Goal: Task Accomplishment & Management: Use online tool/utility

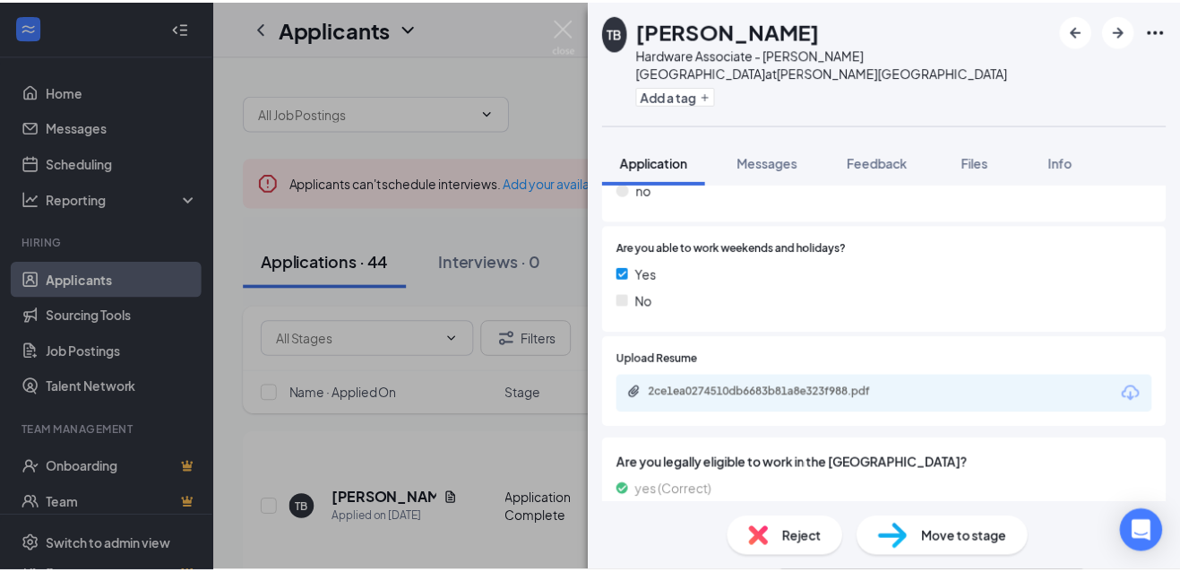
scroll to position [1900, 0]
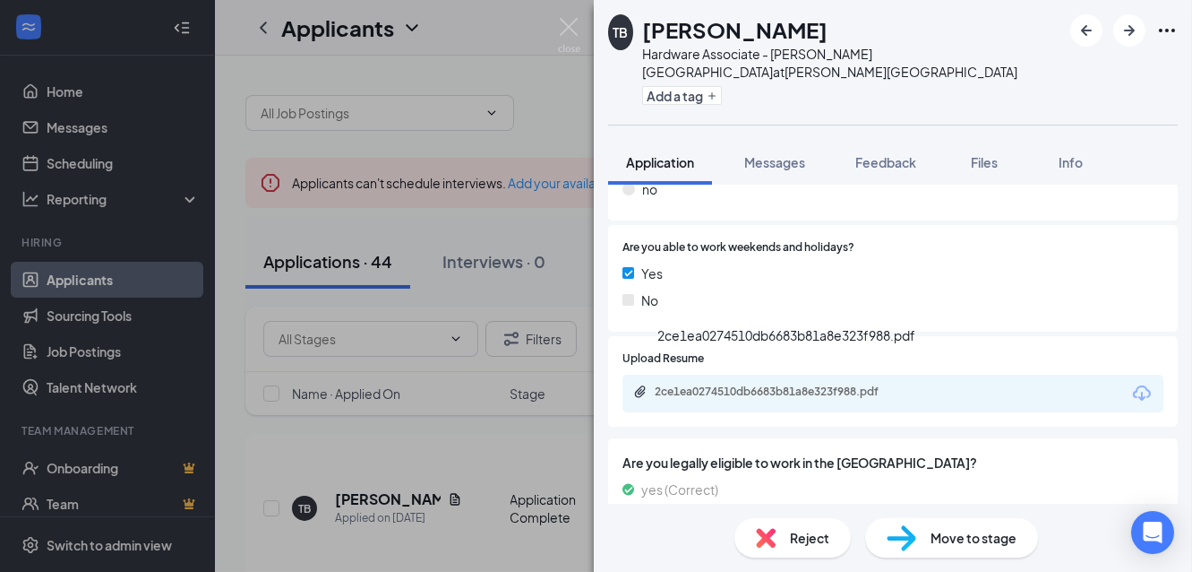
click at [777, 384] on div "2ce1ea0274510db6683b81a8e323f988.pdf" at bounding box center [780, 391] width 251 height 14
click at [564, 75] on div "TB Toni Ann Badia Hardware Associate - N. White Plains at N. White Plains Add a…" at bounding box center [596, 286] width 1192 height 572
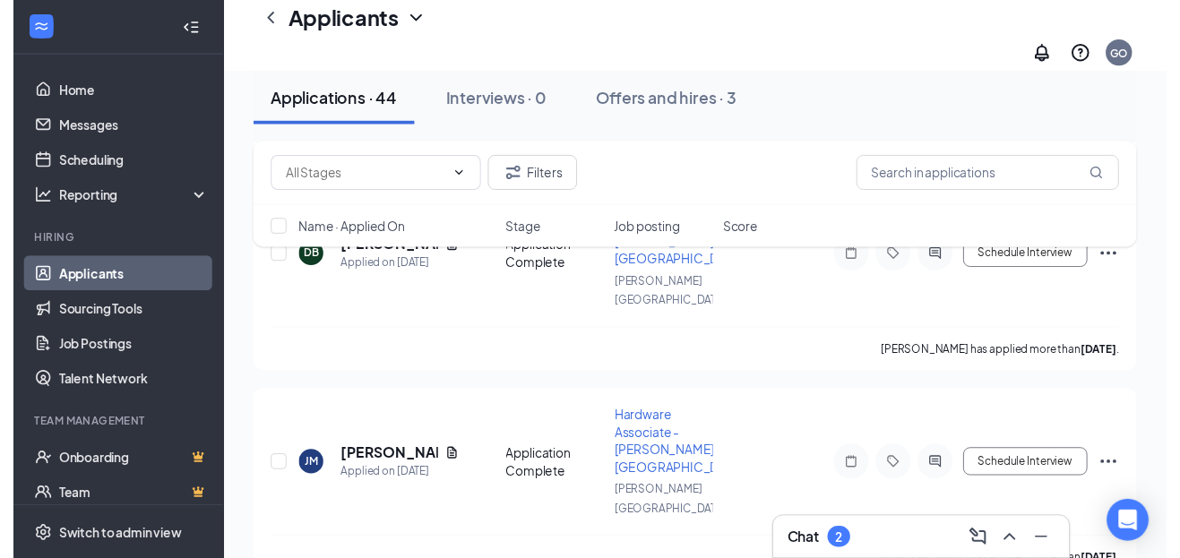
scroll to position [2060, 0]
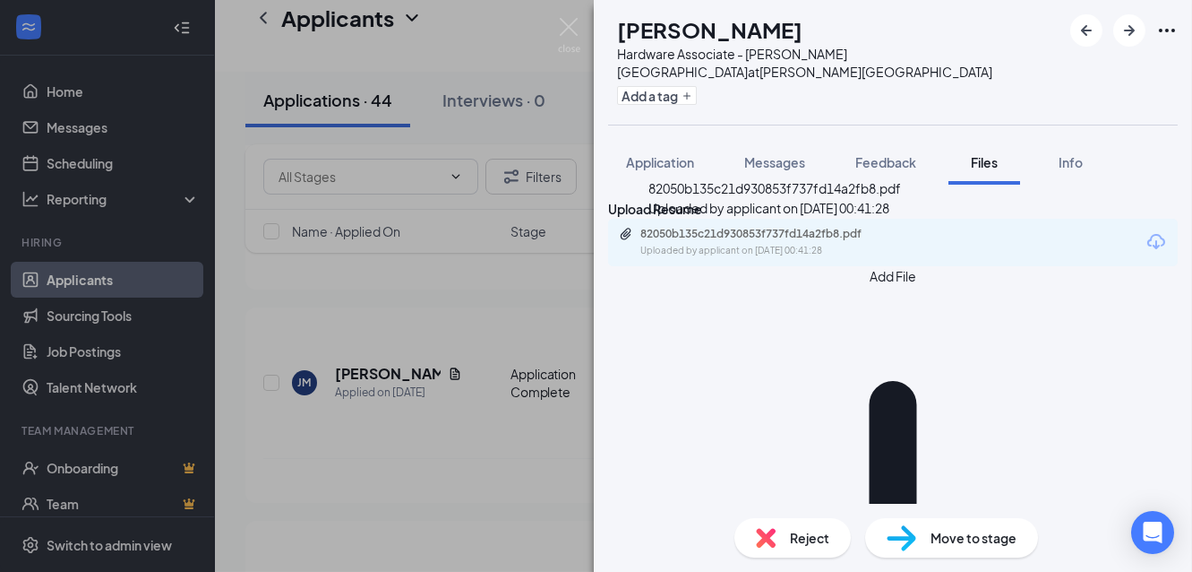
click at [721, 239] on div "82050b135c21d930853f737fd14a2fb8.pdf" at bounding box center [766, 234] width 251 height 14
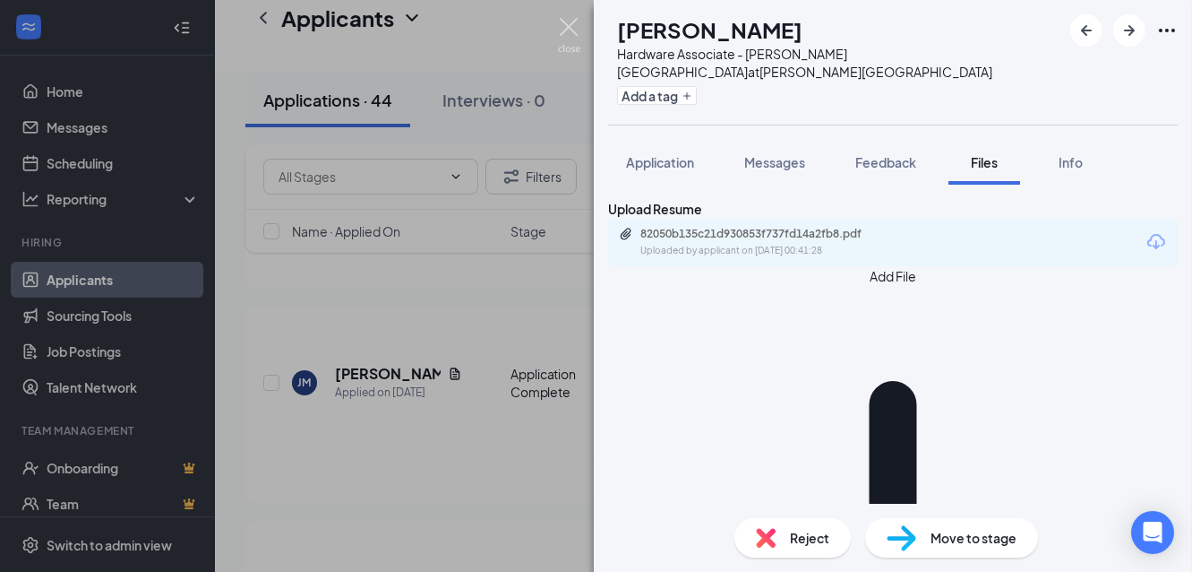
click at [558, 28] on img at bounding box center [569, 35] width 22 height 35
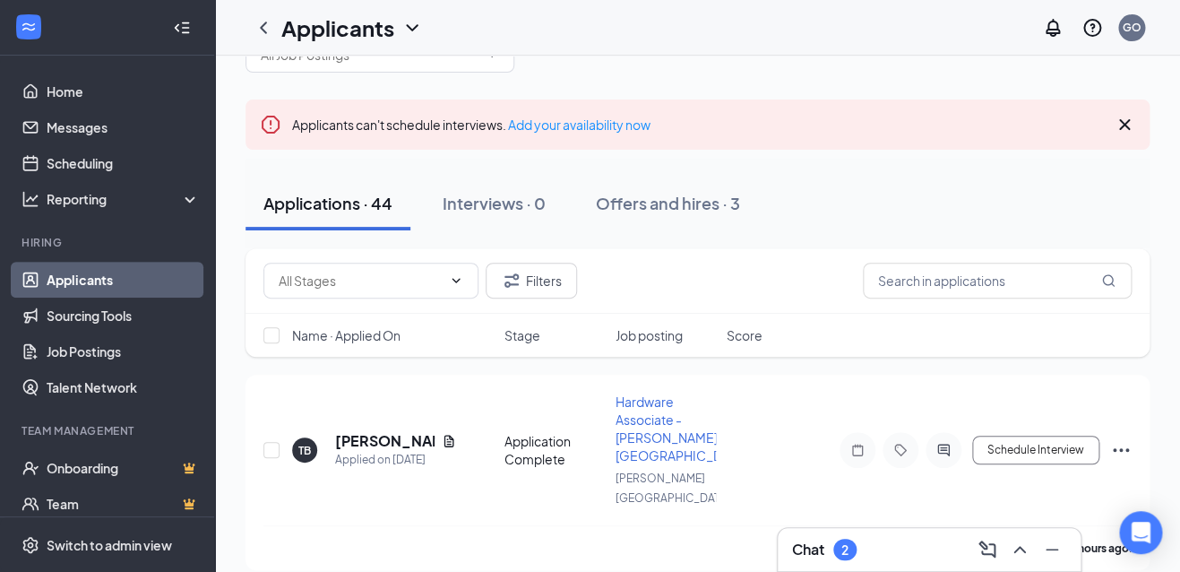
scroll to position [90, 0]
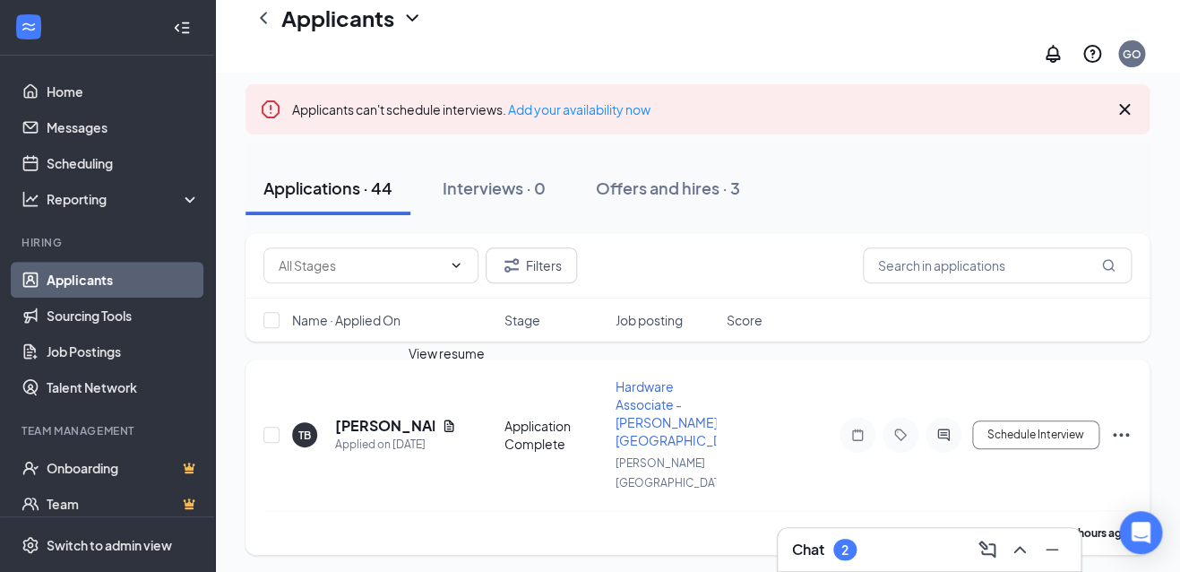
click at [445, 418] on icon "Document" at bounding box center [449, 425] width 14 height 14
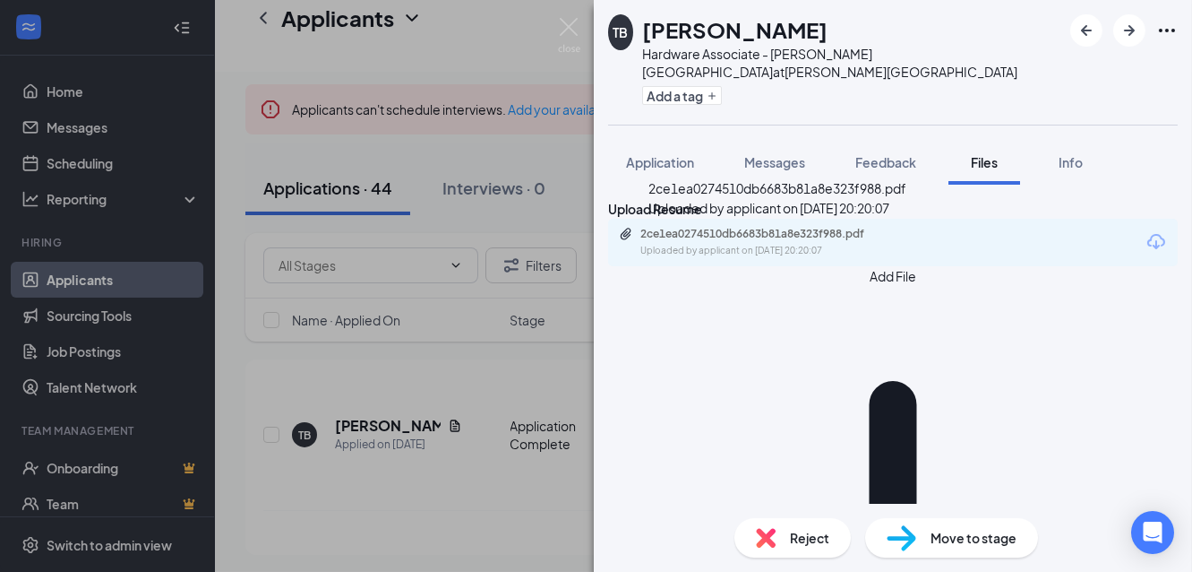
click at [780, 241] on div "2ce1ea0274510db6683b81a8e323f988.pdf" at bounding box center [766, 234] width 251 height 14
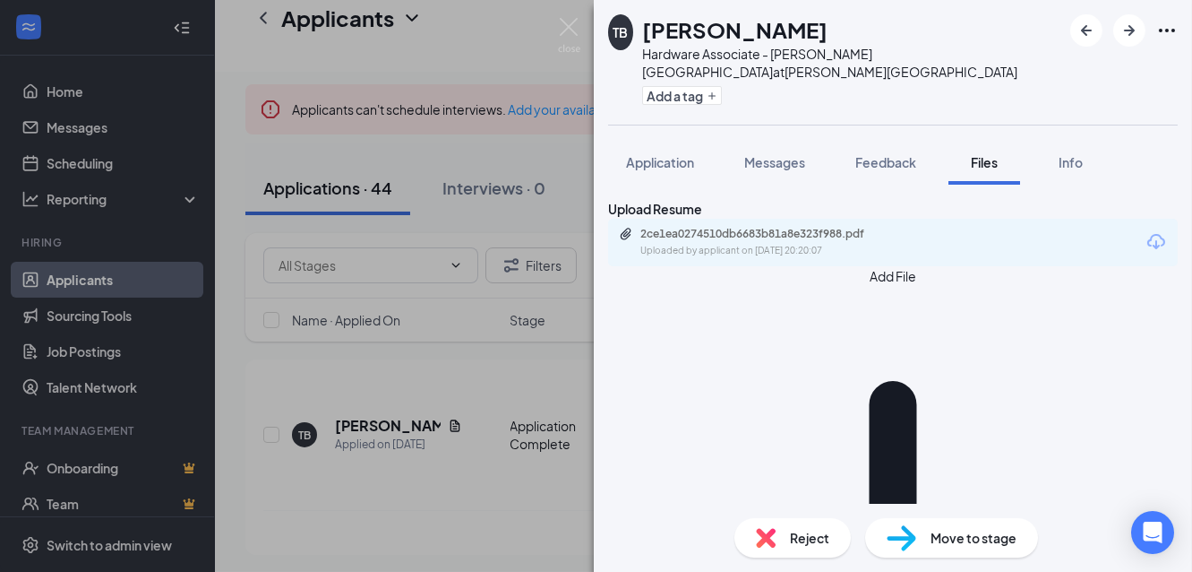
click at [526, 13] on div "TB Toni Ann Badia Hardware Associate - N. White Plains at N. White Plains Add a…" at bounding box center [596, 286] width 1192 height 572
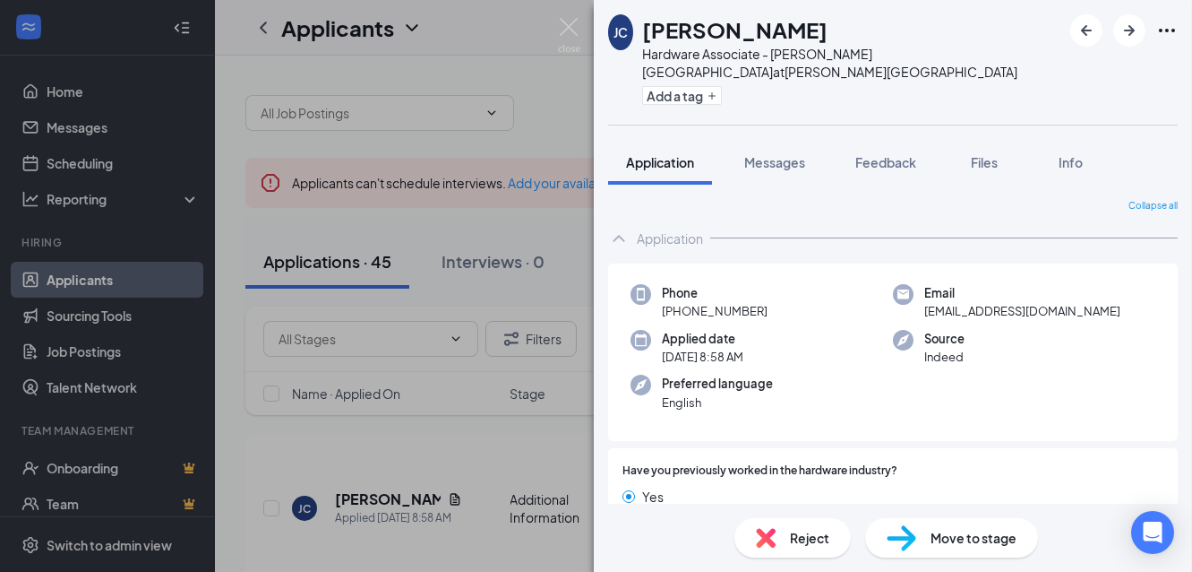
click at [455, 471] on div "[PERSON_NAME] [PERSON_NAME] Hardware Associate - [PERSON_NAME] Plains at [PERSO…" at bounding box center [596, 286] width 1192 height 572
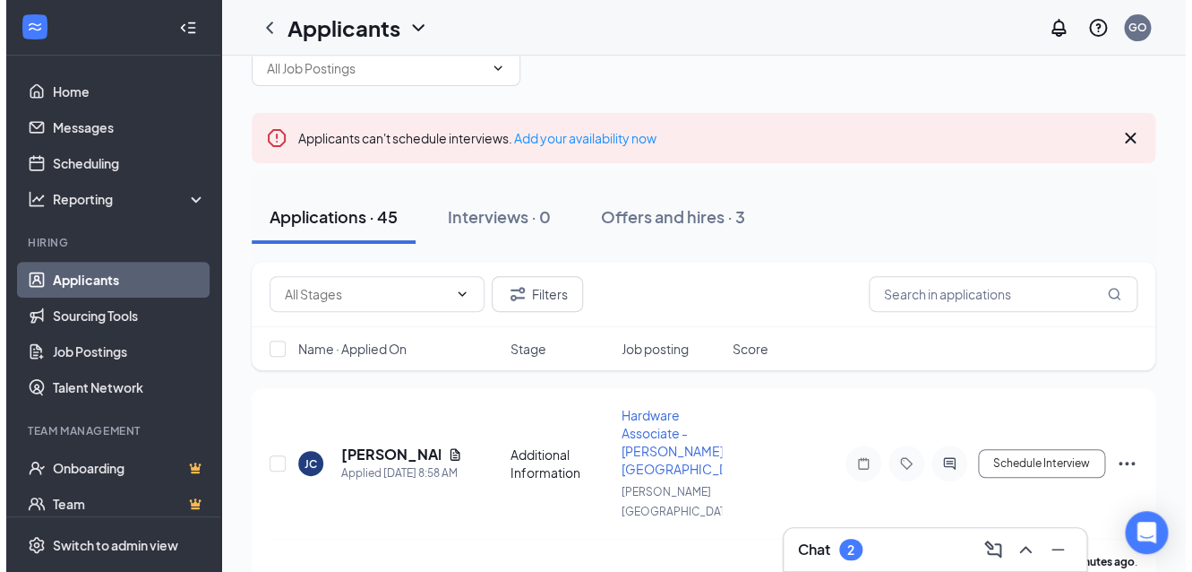
scroll to position [90, 0]
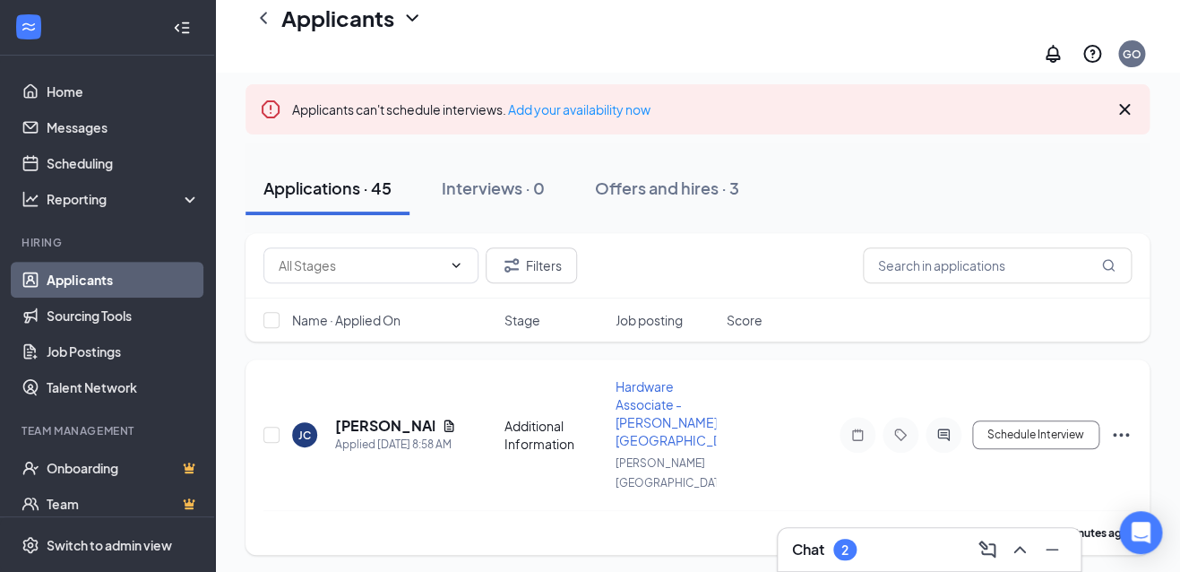
click at [442, 416] on div "[PERSON_NAME]" at bounding box center [395, 426] width 121 height 20
click at [446, 354] on div "View resume" at bounding box center [447, 353] width 76 height 20
click at [446, 419] on icon "Document" at bounding box center [448, 425] width 10 height 12
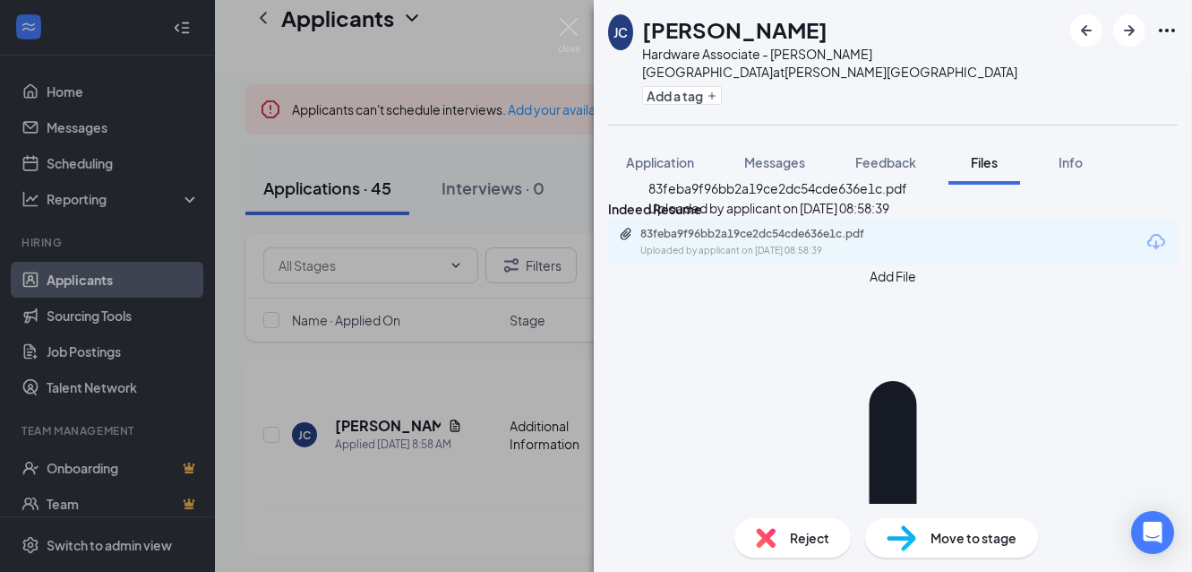
click at [824, 241] on div "83feba9f96bb2a19ce2dc54cde636e1c.pdf" at bounding box center [766, 234] width 251 height 14
